Goal: Task Accomplishment & Management: Complete application form

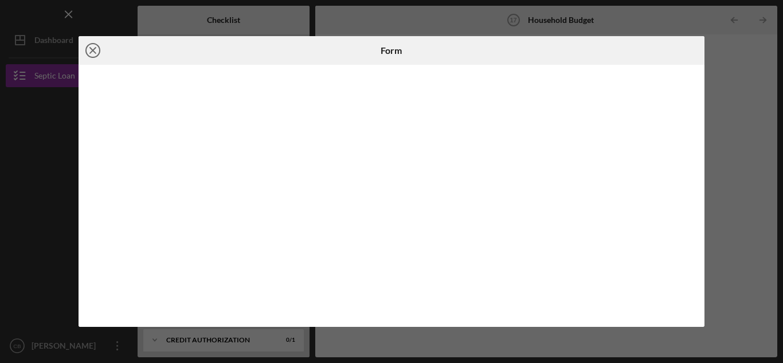
click at [97, 51] on icon "Icon/Close" at bounding box center [92, 50] width 29 height 29
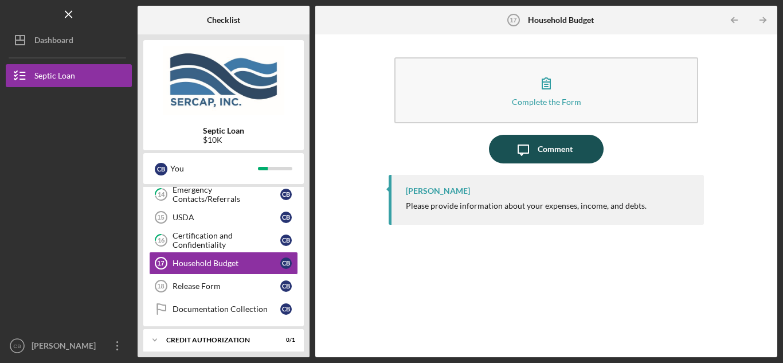
click at [537, 155] on div "Comment" at bounding box center [554, 149] width 35 height 29
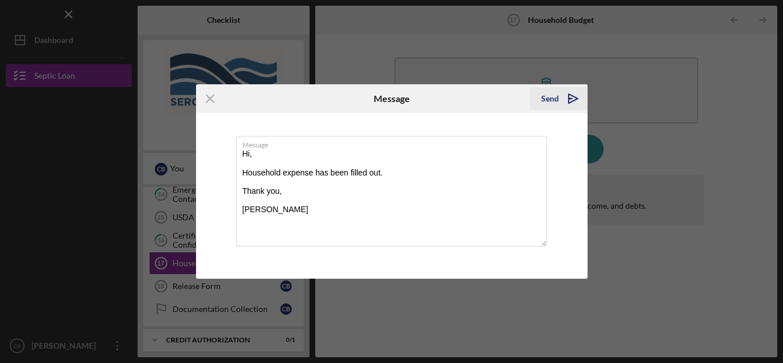
type textarea "Hi, Household expense has been filled out. Thank you, [PERSON_NAME]"
click at [550, 95] on div "Send" at bounding box center [550, 98] width 18 height 23
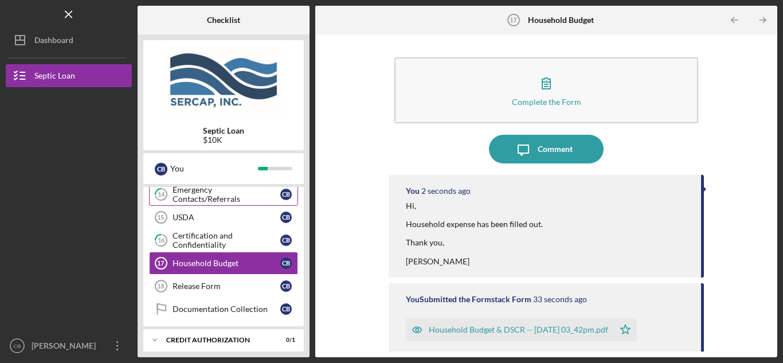
click at [182, 204] on link "14 Emergency Contacts/Referrals C B" at bounding box center [223, 194] width 149 height 23
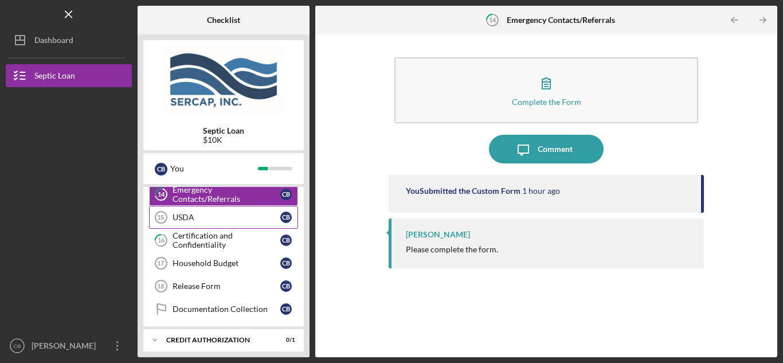
click at [183, 214] on div "USDA" at bounding box center [226, 217] width 108 height 9
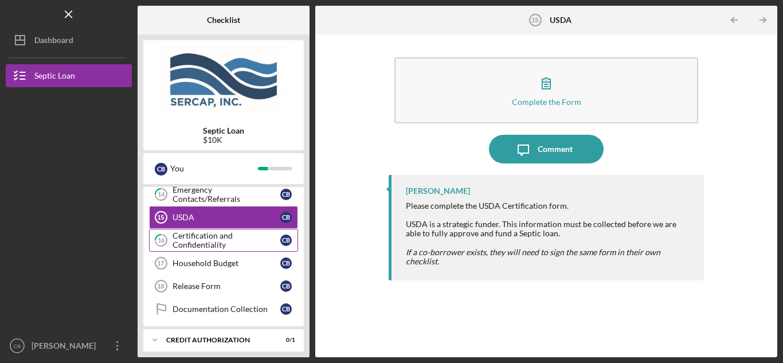
click at [193, 237] on div "Certification and Confidentiality" at bounding box center [226, 240] width 108 height 18
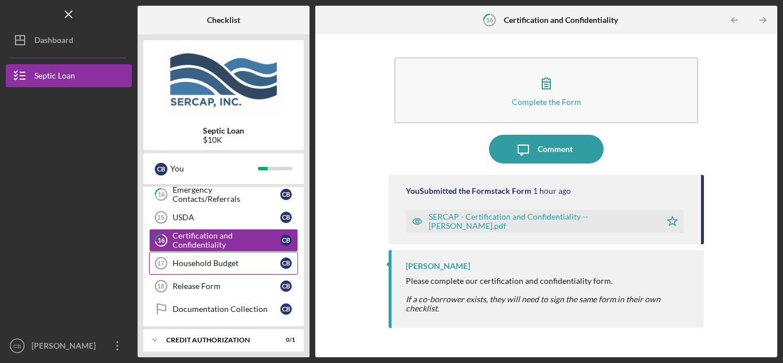
click at [194, 263] on div "Household Budget" at bounding box center [226, 262] width 108 height 9
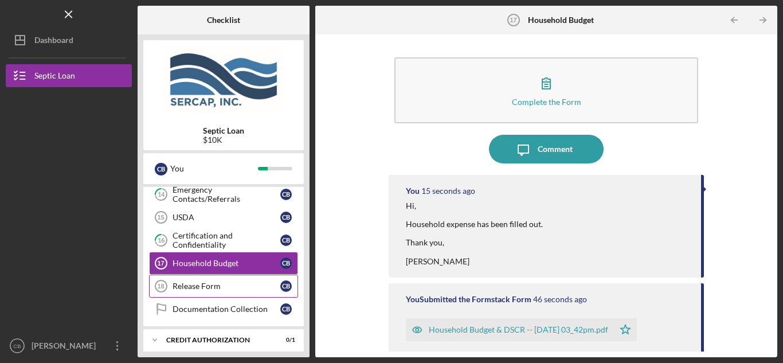
click at [198, 284] on div "Release Form" at bounding box center [226, 285] width 108 height 9
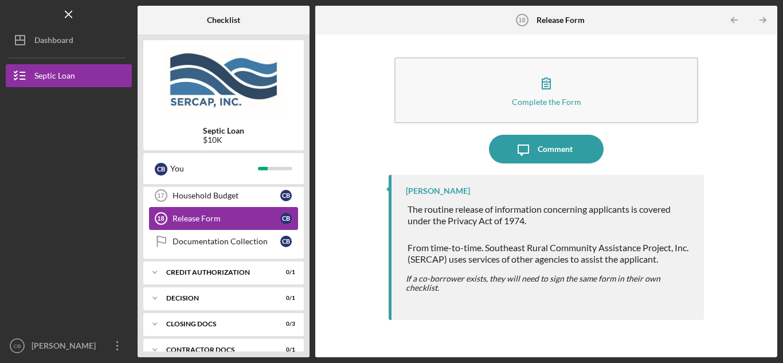
scroll to position [286, 0]
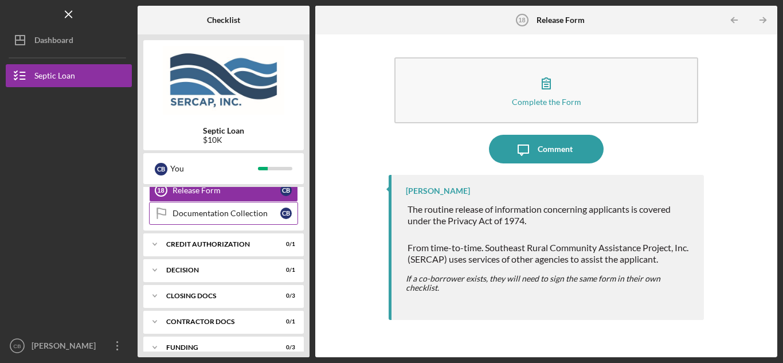
click at [202, 209] on div "Documentation Collection" at bounding box center [226, 213] width 108 height 9
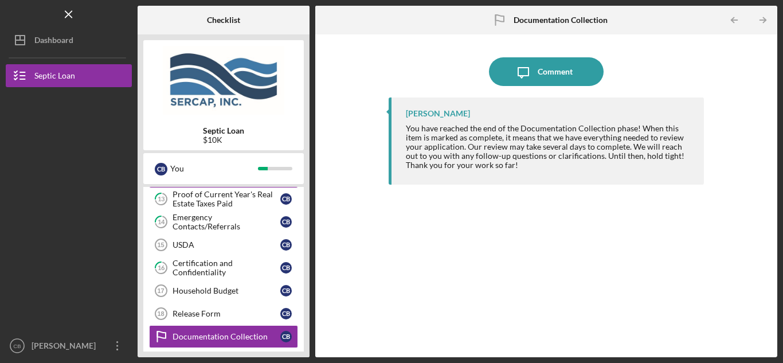
scroll to position [191, 0]
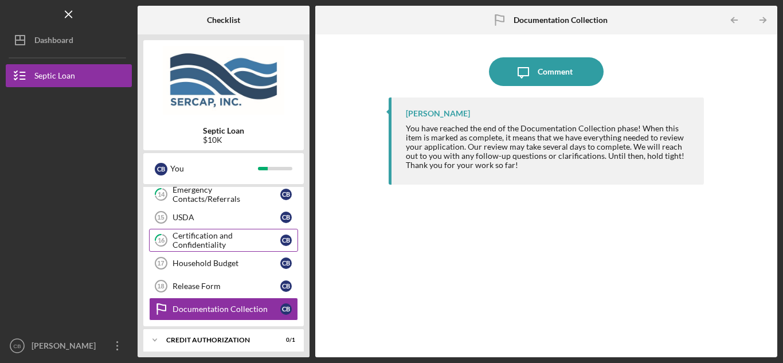
click at [225, 231] on div "Certification and Confidentiality" at bounding box center [226, 240] width 108 height 18
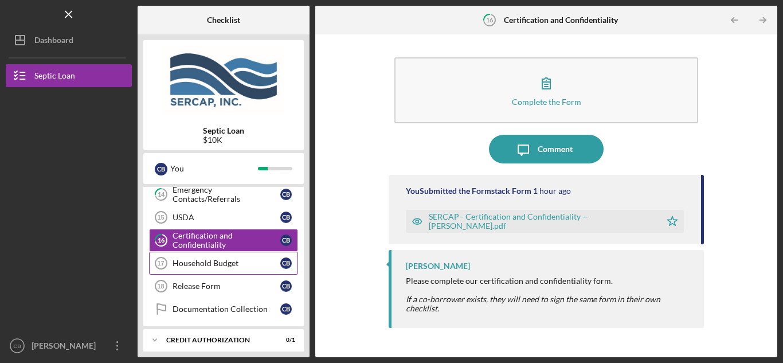
click at [206, 266] on div "Household Budget" at bounding box center [226, 262] width 108 height 9
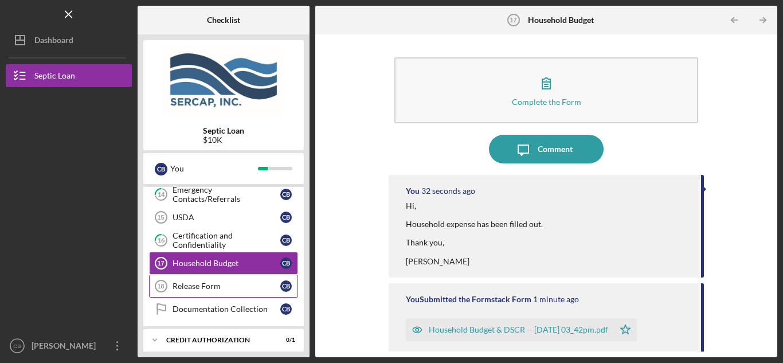
click at [198, 285] on div "Release Form" at bounding box center [226, 285] width 108 height 9
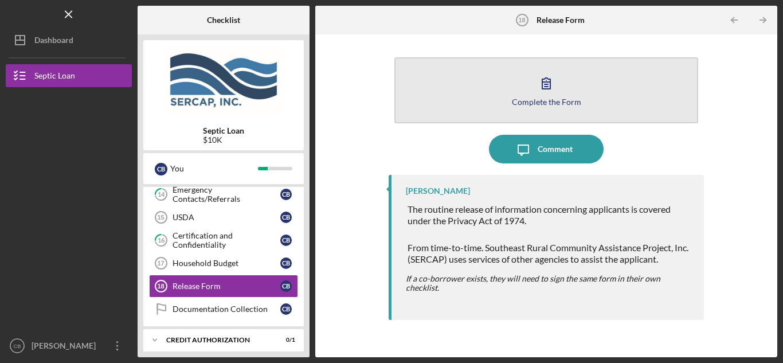
click at [552, 88] on icon "button" at bounding box center [546, 83] width 29 height 29
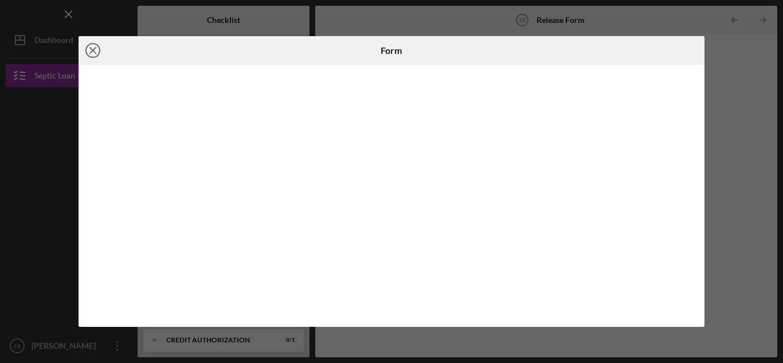
click at [96, 51] on icon "Icon/Close" at bounding box center [92, 50] width 29 height 29
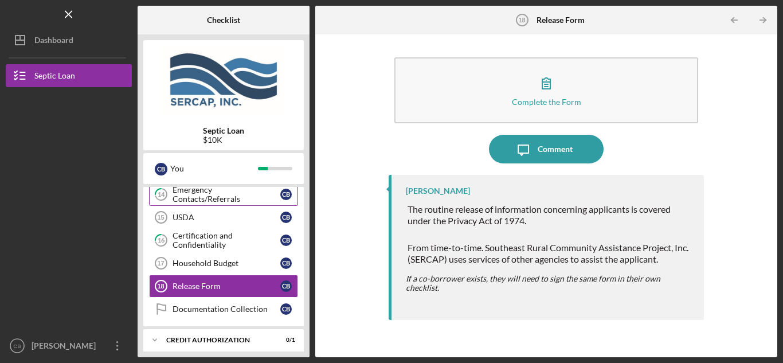
click at [226, 198] on div "Emergency Contacts/Referrals" at bounding box center [226, 194] width 108 height 18
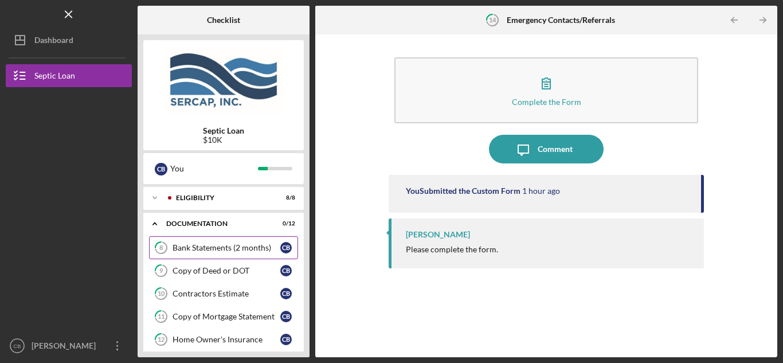
click at [225, 247] on div "Bank Statements (2 months)" at bounding box center [226, 247] width 108 height 9
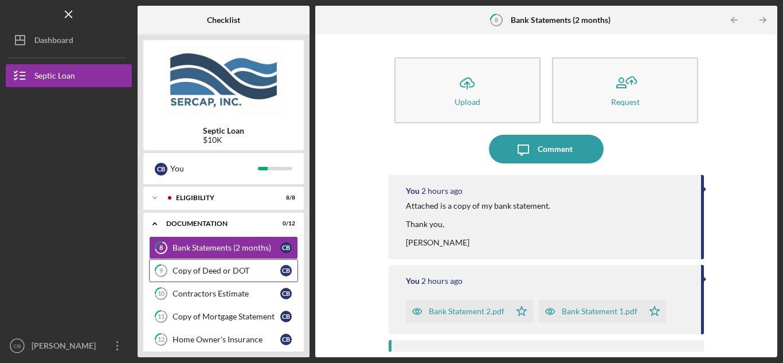
click at [213, 269] on div "Copy of Deed or DOT" at bounding box center [226, 270] width 108 height 9
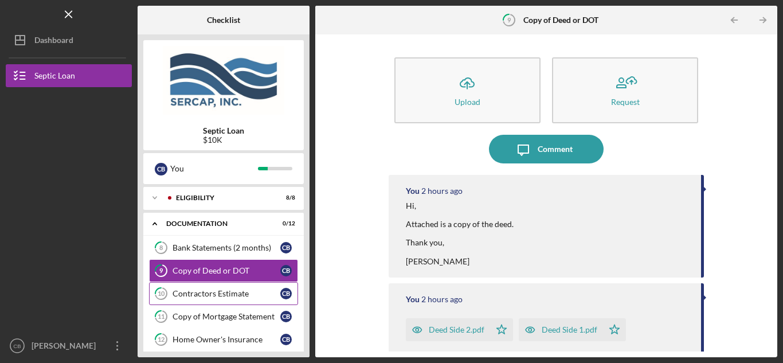
click at [203, 292] on div "Contractors Estimate" at bounding box center [226, 293] width 108 height 9
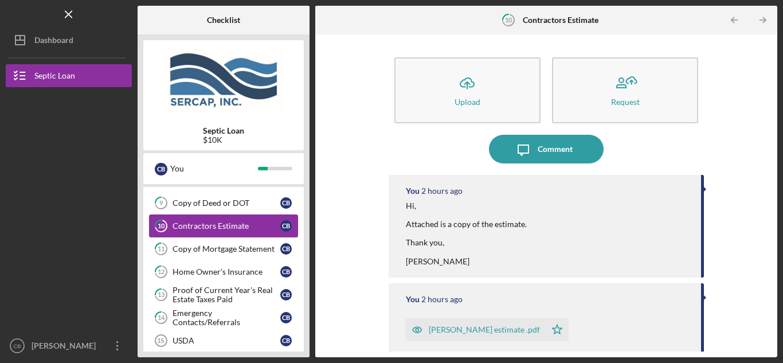
scroll to position [96, 0]
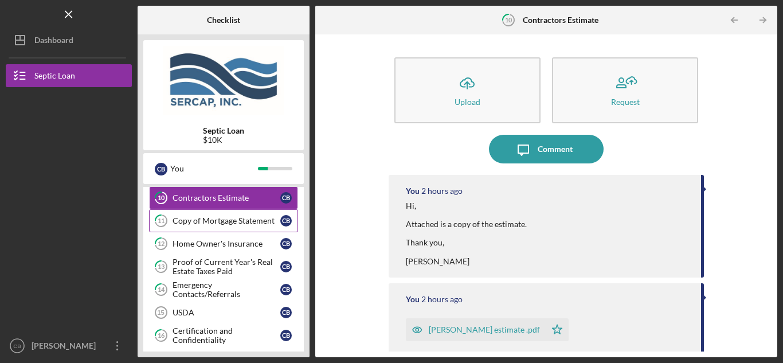
click at [222, 227] on link "11 Copy of Mortgage Statement C B" at bounding box center [223, 220] width 149 height 23
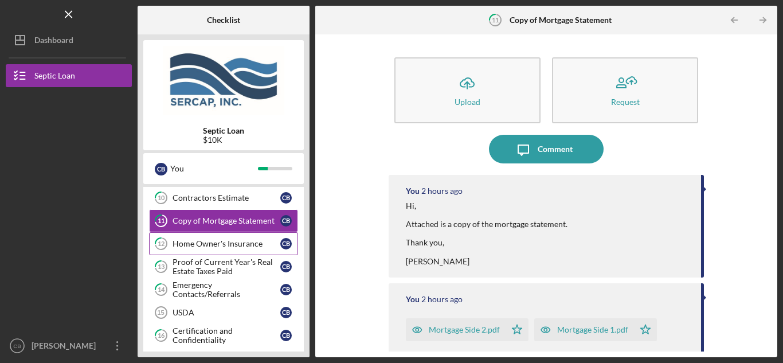
click at [222, 239] on div "Home Owner's Insurance" at bounding box center [226, 243] width 108 height 9
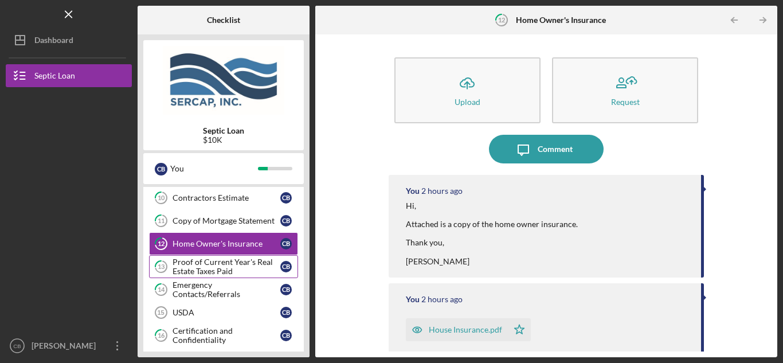
click at [215, 264] on div "Proof of Current Year's Real Estate Taxes Paid" at bounding box center [226, 266] width 108 height 18
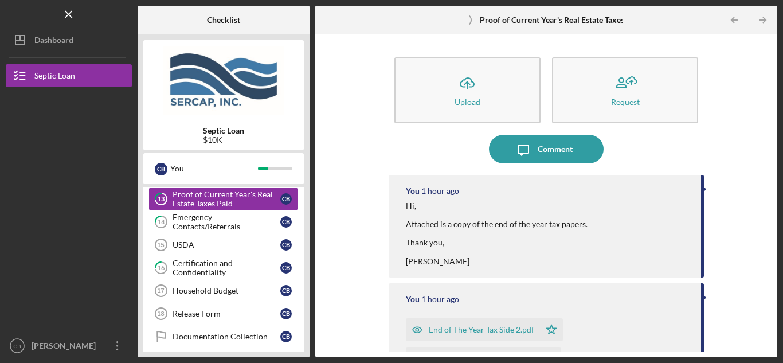
scroll to position [191, 0]
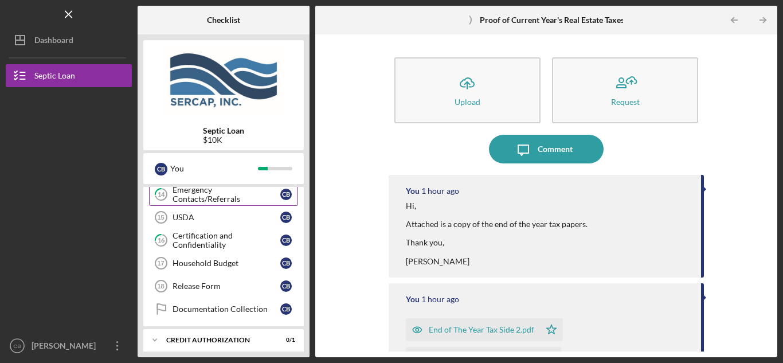
click at [234, 199] on div "Emergency Contacts/Referrals" at bounding box center [226, 194] width 108 height 18
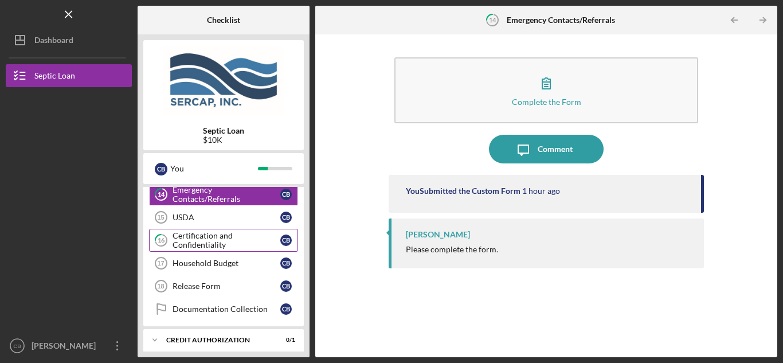
click at [210, 238] on div "Certification and Confidentiality" at bounding box center [226, 240] width 108 height 18
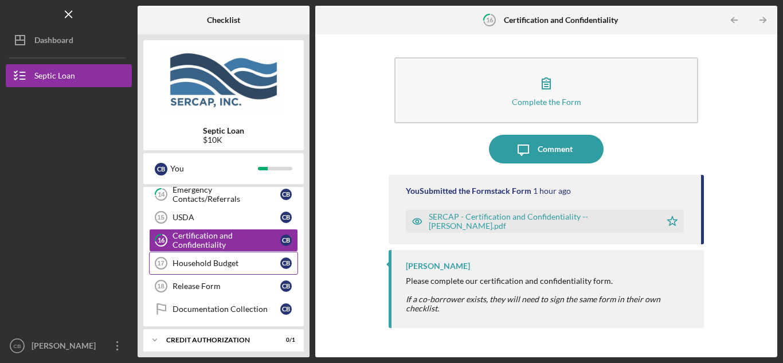
click at [199, 260] on div "Household Budget" at bounding box center [226, 262] width 108 height 9
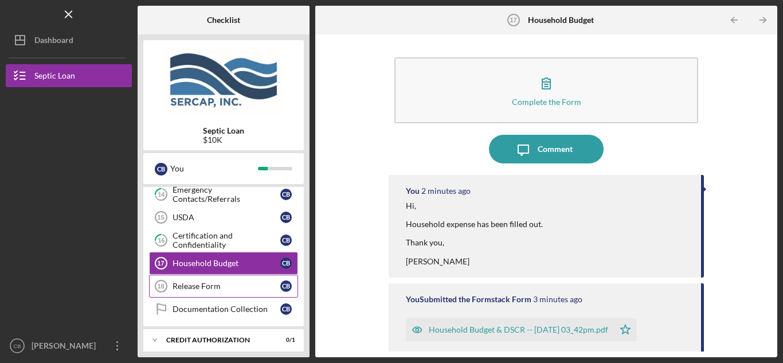
click at [202, 286] on div "Release Form" at bounding box center [226, 285] width 108 height 9
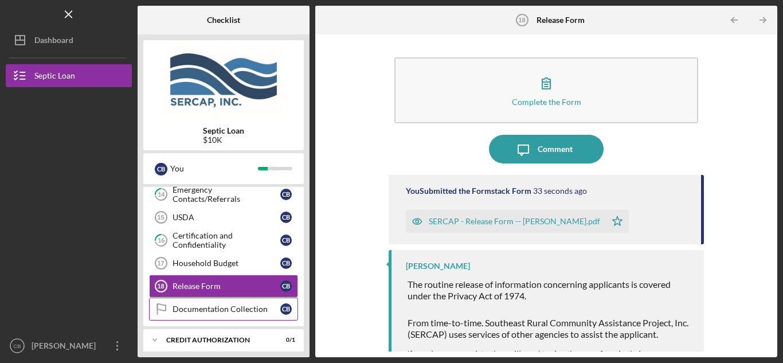
click at [197, 309] on div "Documentation Collection" at bounding box center [226, 308] width 108 height 9
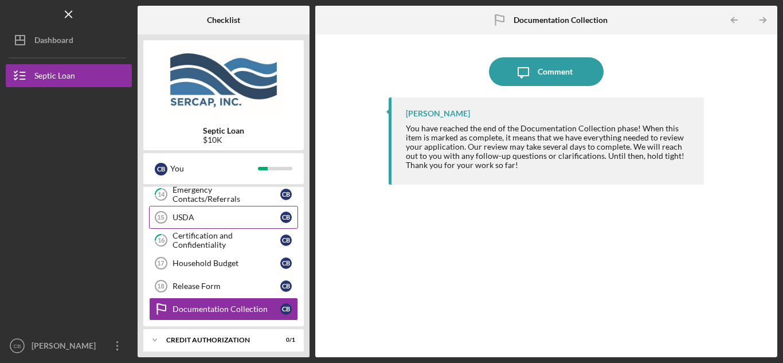
click at [182, 217] on div "USDA" at bounding box center [226, 217] width 108 height 9
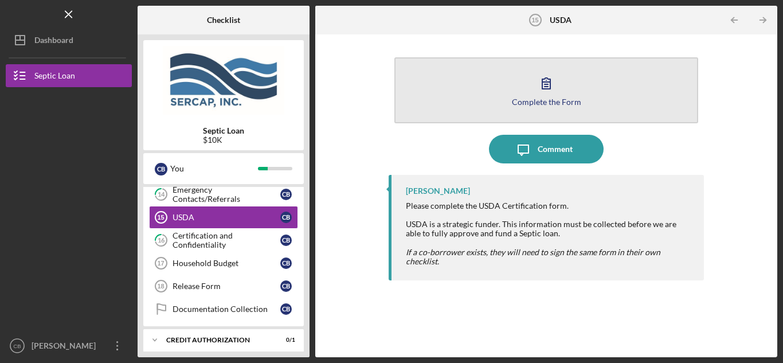
click at [575, 96] on button "Complete the Form Form" at bounding box center [546, 90] width 304 height 66
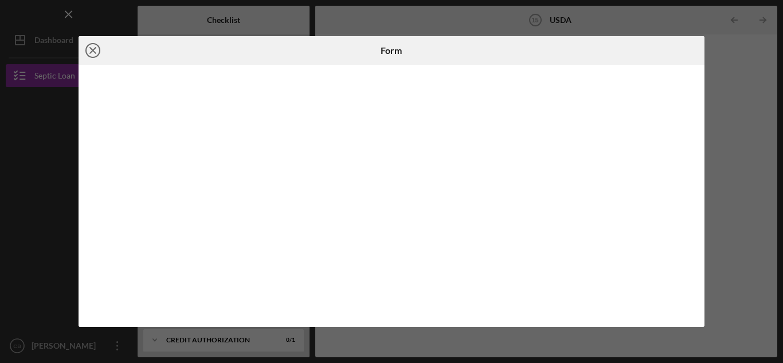
click at [95, 49] on line at bounding box center [93, 51] width 6 height 6
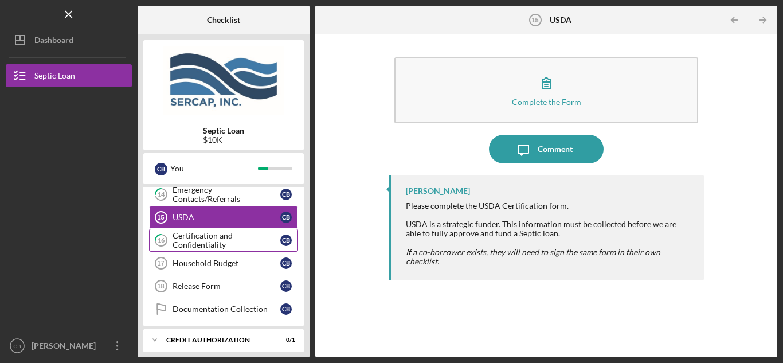
click at [204, 234] on div "Certification and Confidentiality" at bounding box center [226, 240] width 108 height 18
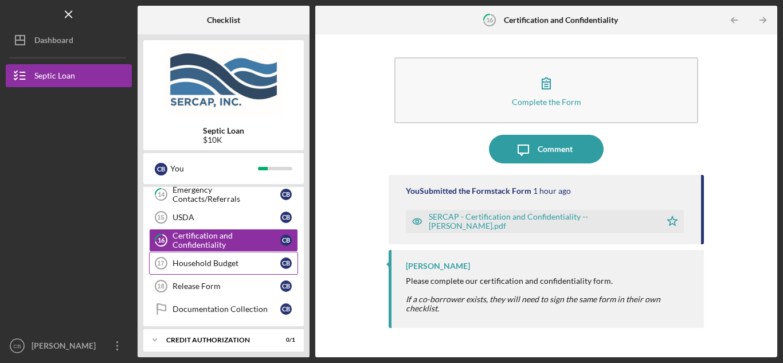
click at [201, 264] on div "Household Budget" at bounding box center [226, 262] width 108 height 9
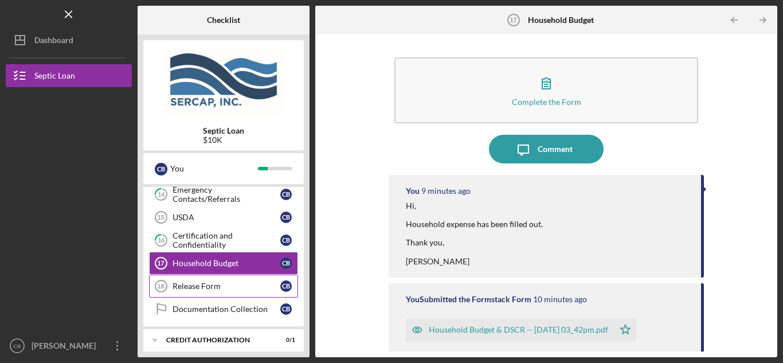
click at [205, 285] on div "Release Form" at bounding box center [226, 285] width 108 height 9
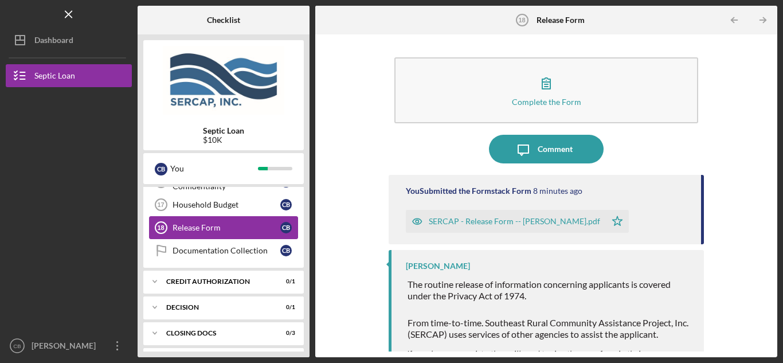
scroll to position [286, 0]
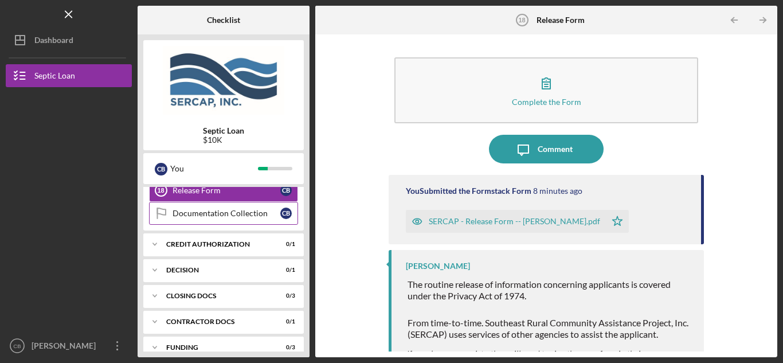
click at [202, 215] on div "Documentation Collection" at bounding box center [226, 213] width 108 height 9
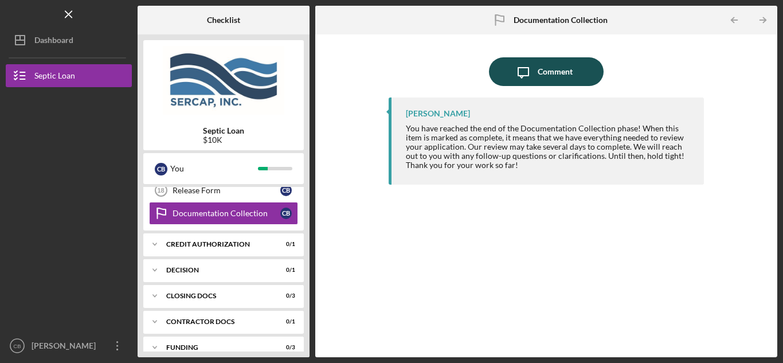
click at [557, 74] on div "Comment" at bounding box center [554, 71] width 35 height 29
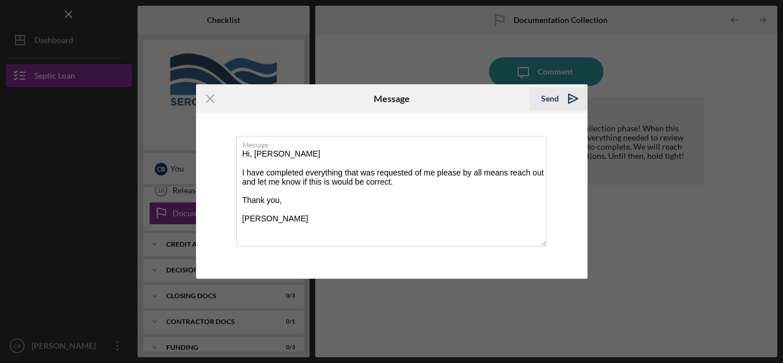
type textarea "Hi, [PERSON_NAME] I have completed everything that was requested of me please b…"
click at [552, 95] on div "Send" at bounding box center [550, 98] width 18 height 23
